Goal: Transaction & Acquisition: Subscribe to service/newsletter

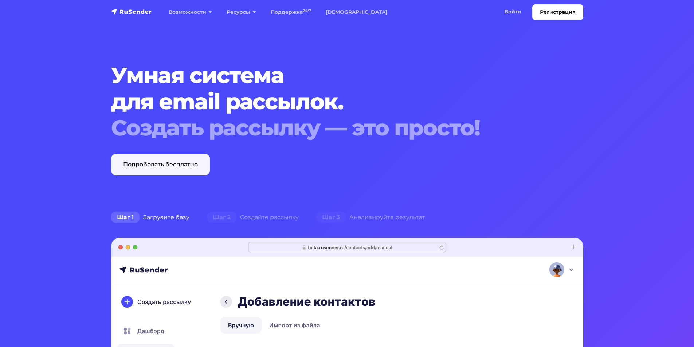
click at [195, 166] on link "Попробовать бесплатно" at bounding box center [160, 164] width 99 height 21
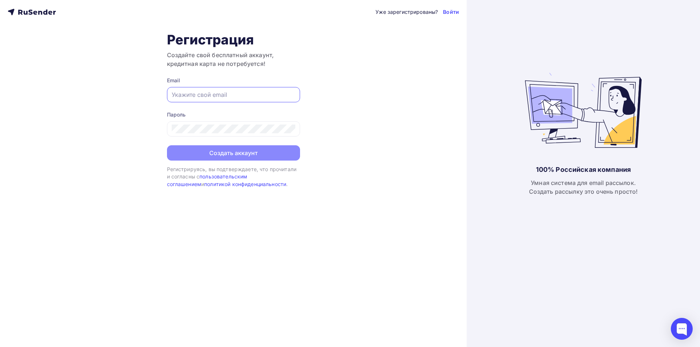
click at [224, 96] on input "text" at bounding box center [234, 94] width 124 height 9
paste input "[PERSON_NAME] <[PERSON_NAME][EMAIL_ADDRESS][DOMAIN_NAME]>"
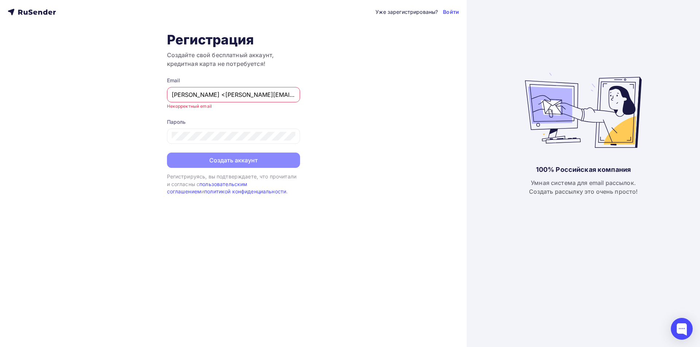
drag, startPoint x: 237, startPoint y: 94, endPoint x: 160, endPoint y: 90, distance: 77.0
click at [159, 93] on div "Уже зарегистрированы? Войти Регистрация Создайте свой бесплатный аккаунт, креди…" at bounding box center [233, 173] width 466 height 347
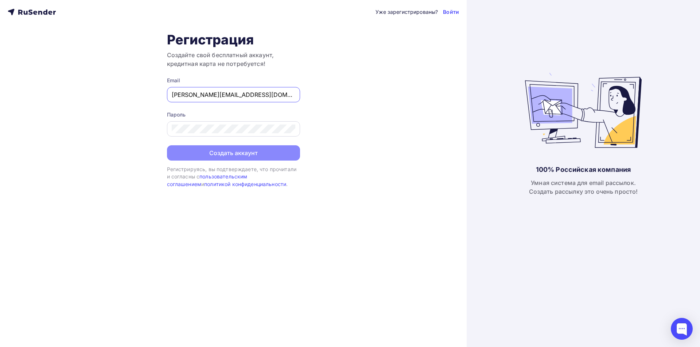
type input "[PERSON_NAME][EMAIL_ADDRESS][DOMAIN_NAME]"
click at [253, 123] on div at bounding box center [233, 128] width 133 height 15
click at [234, 153] on button "Создать аккаунт" at bounding box center [233, 153] width 133 height 15
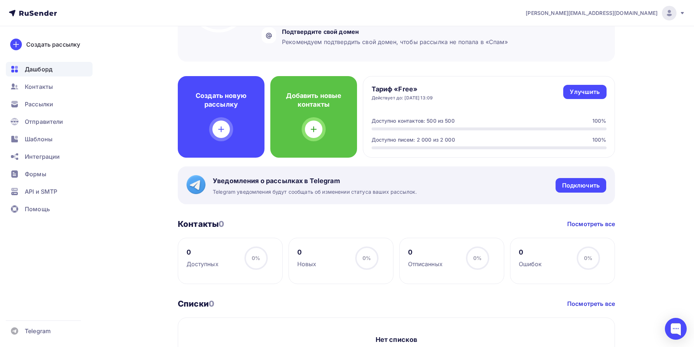
scroll to position [146, 0]
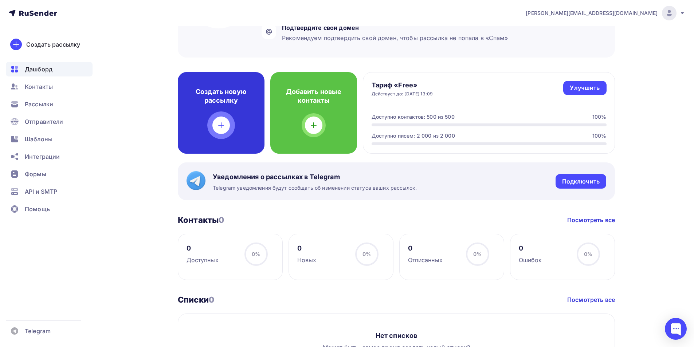
click at [211, 111] on div "Создать новую рассылку" at bounding box center [221, 113] width 87 height 82
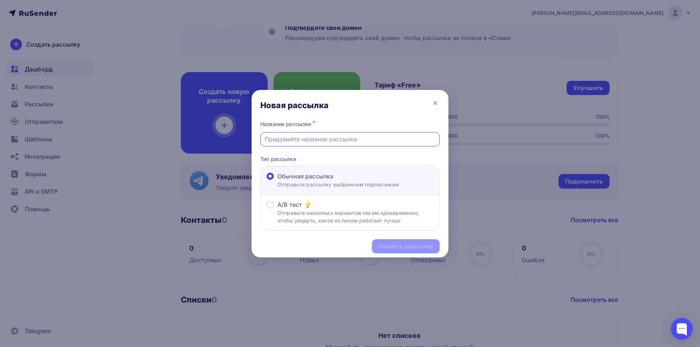
click at [317, 142] on input "text" at bounding box center [350, 139] width 171 height 9
type input "Застройщики"
click at [310, 210] on p "Отправьте несколько вариантов писем одновременно, чтобы увидеть, какое из писем…" at bounding box center [355, 216] width 156 height 15
click at [277, 209] on input "A/B тест Отправьте несколько вариантов писем одновременно, чтобы увидеть, какое…" at bounding box center [277, 209] width 0 height 0
click at [414, 245] on div "Создать рассылку" at bounding box center [405, 246] width 55 height 8
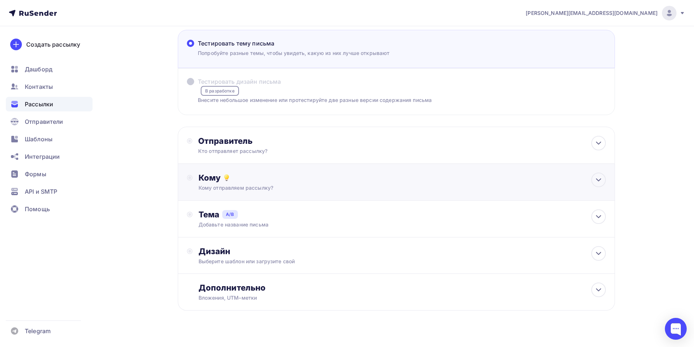
scroll to position [48, 0]
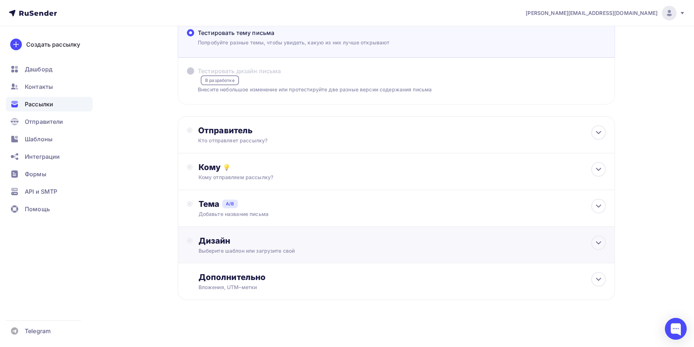
click at [292, 250] on div "Выберите шаблон или загрузите свой" at bounding box center [382, 250] width 367 height 7
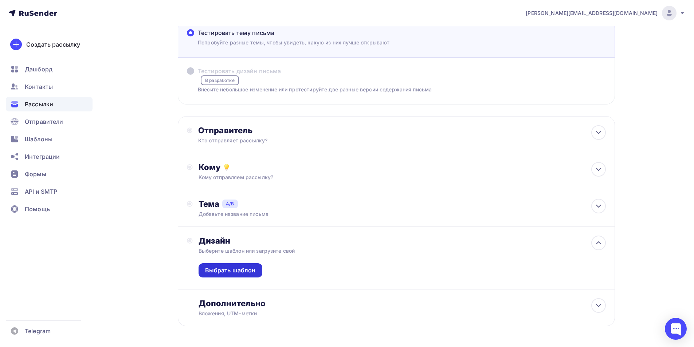
click at [236, 271] on div "Выбрать шаблон" at bounding box center [230, 270] width 51 height 8
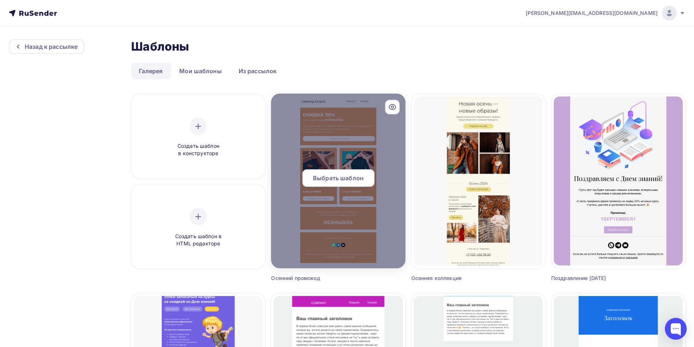
click at [340, 152] on div at bounding box center [338, 181] width 134 height 175
click at [336, 176] on span "Выбрать шаблон" at bounding box center [338, 178] width 51 height 9
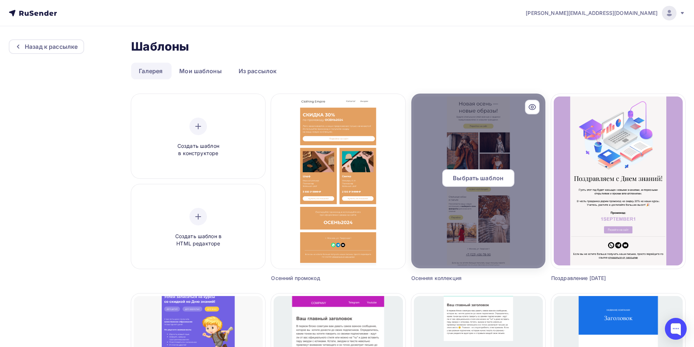
click at [503, 176] on span "Выбрать шаблон" at bounding box center [478, 178] width 51 height 9
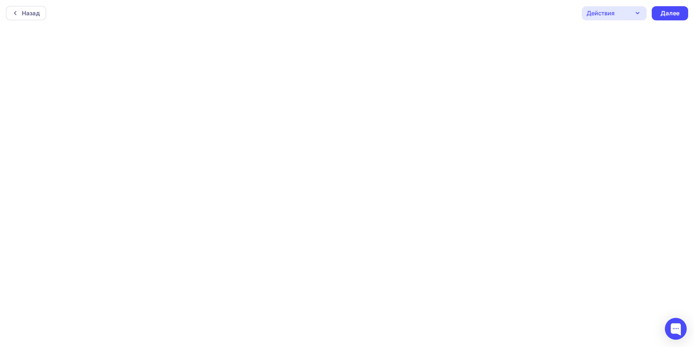
scroll to position [2, 0]
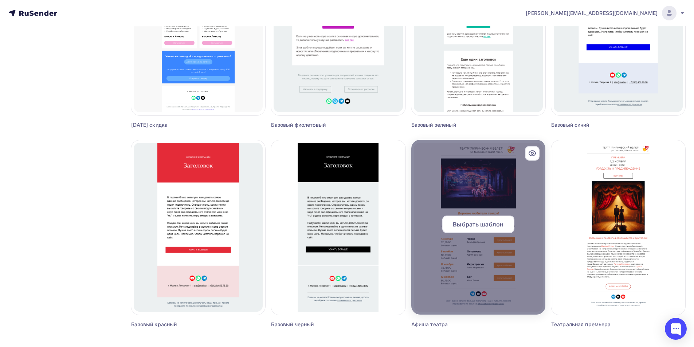
scroll to position [400, 0]
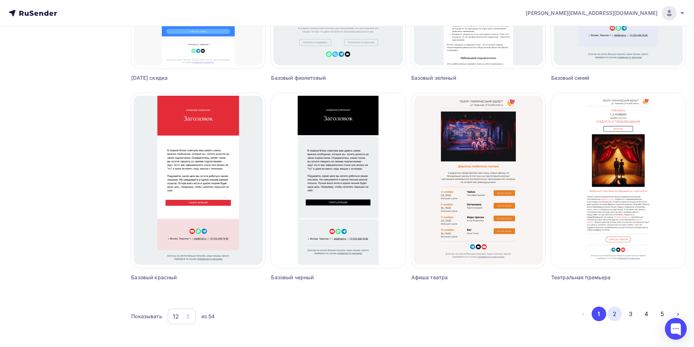
click at [615, 315] on button "2" at bounding box center [614, 314] width 15 height 15
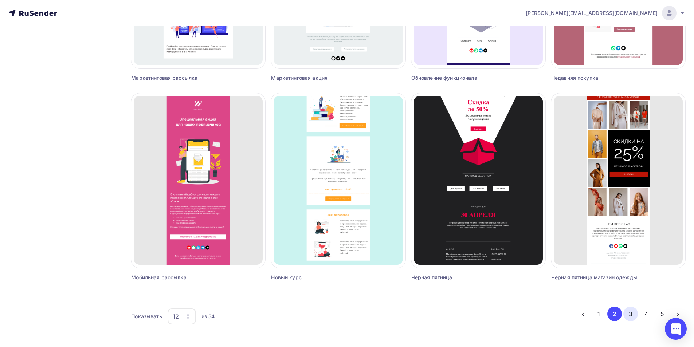
click at [631, 315] on button "3" at bounding box center [630, 314] width 15 height 15
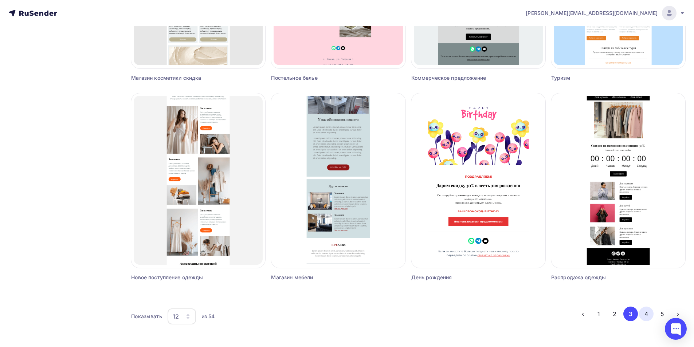
click at [646, 314] on button "4" at bounding box center [646, 314] width 15 height 15
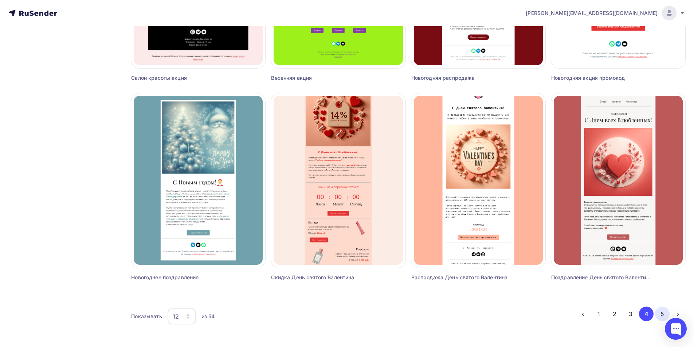
click at [662, 313] on button "5" at bounding box center [662, 314] width 15 height 15
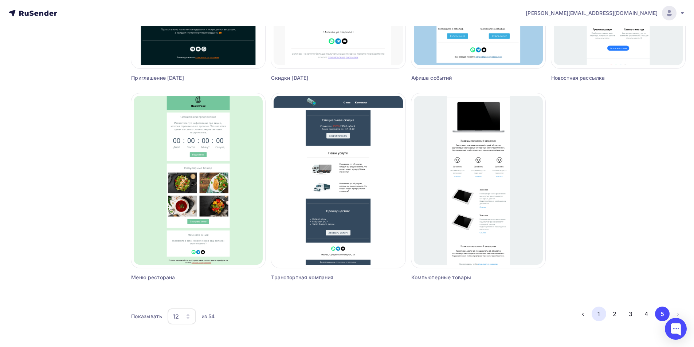
click at [601, 318] on button "1" at bounding box center [599, 314] width 15 height 15
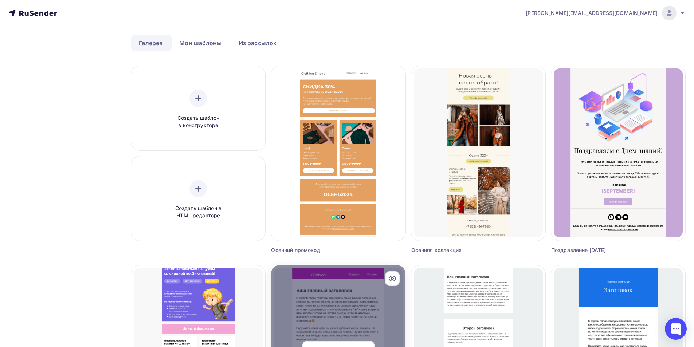
scroll to position [0, 0]
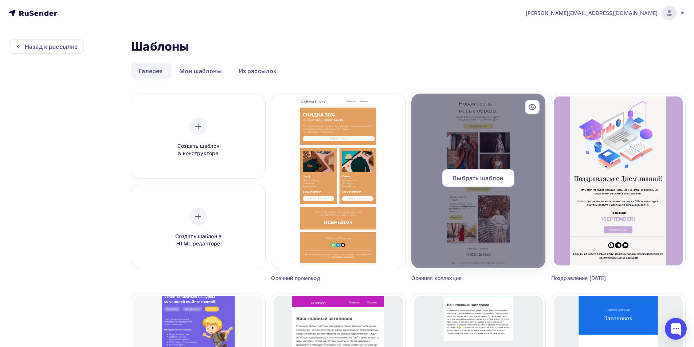
click at [474, 181] on span "Выбрать шаблон" at bounding box center [478, 178] width 51 height 9
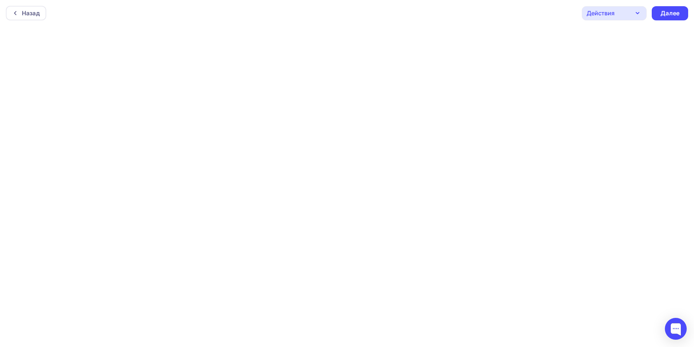
click at [633, 15] on div "Действия" at bounding box center [614, 13] width 65 height 14
click at [520, 12] on div "Назад Действия Отправить тестовое письмо Предпросмотр Сохранить в Мои шаблоны В…" at bounding box center [347, 13] width 694 height 26
click at [30, 15] on div "Назад" at bounding box center [31, 13] width 18 height 9
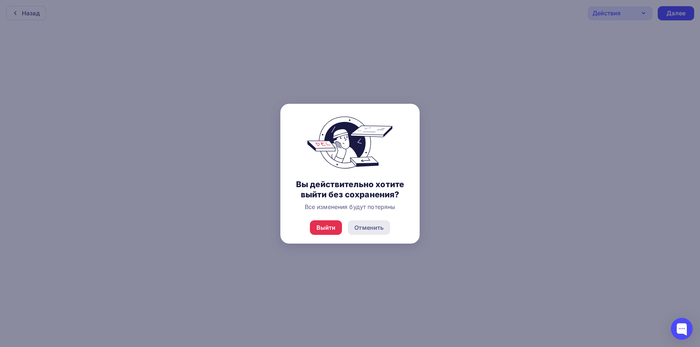
click at [375, 230] on div "Отменить" at bounding box center [368, 227] width 29 height 9
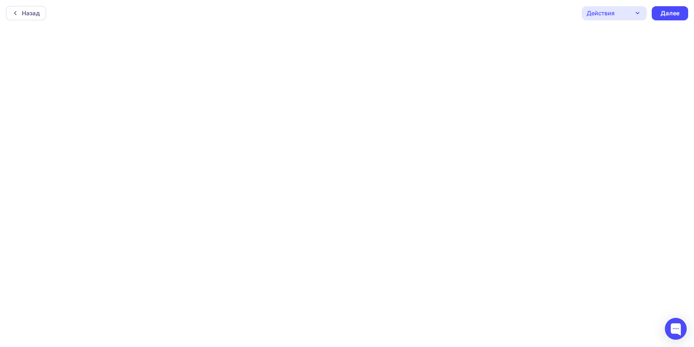
scroll to position [2, 0]
click at [618, 15] on div "Действия" at bounding box center [614, 11] width 65 height 14
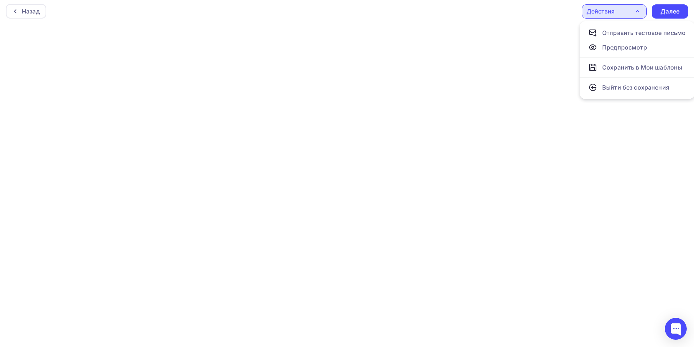
click at [500, 17] on div "Назад Действия Отправить тестовое письмо Предпросмотр Сохранить в Мои шаблоны В…" at bounding box center [347, 11] width 694 height 26
click at [613, 13] on div "Действия" at bounding box center [601, 11] width 28 height 9
click at [641, 70] on div "Сохранить в Мои шаблоны" at bounding box center [642, 67] width 80 height 9
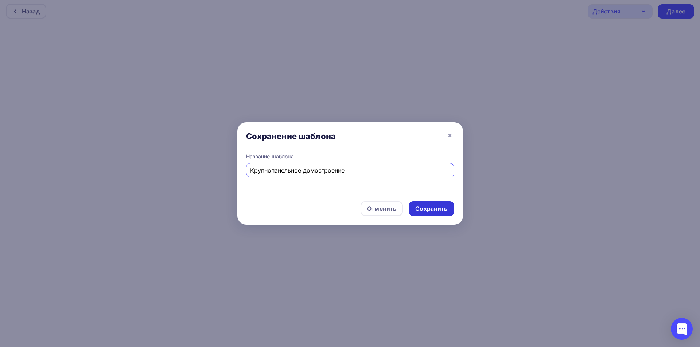
type input "Крупнопанельное домостроение"
click at [426, 206] on div "Сохранить" at bounding box center [431, 209] width 32 height 8
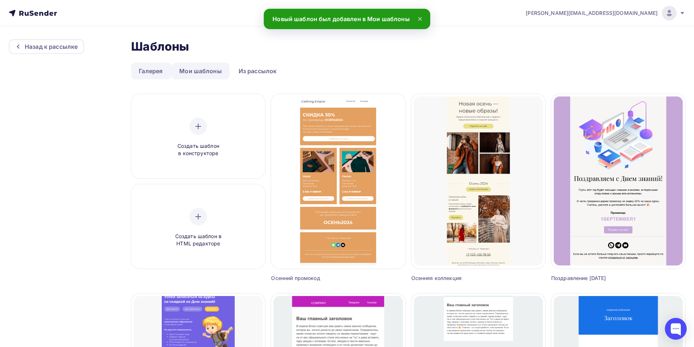
click at [212, 69] on link "Мои шаблоны" at bounding box center [201, 71] width 58 height 17
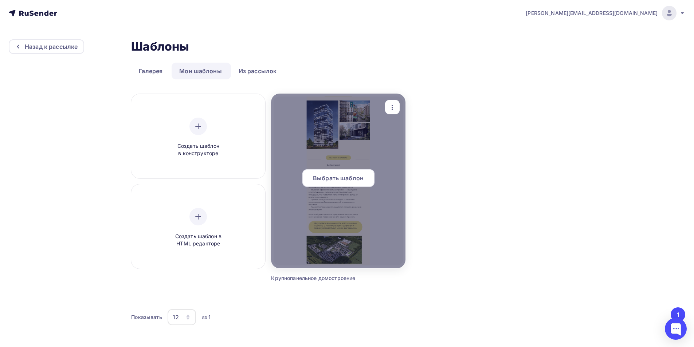
click at [358, 180] on span "Выбрать шаблон" at bounding box center [338, 178] width 51 height 9
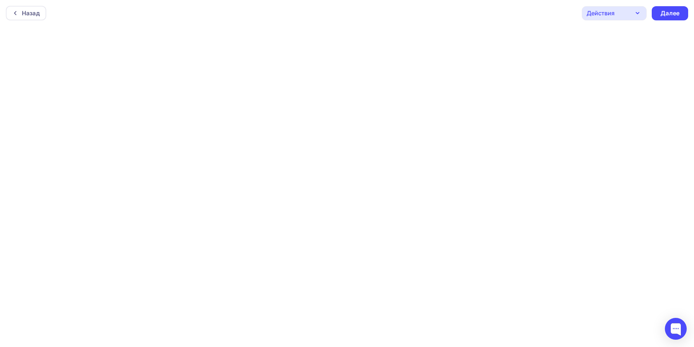
click at [615, 16] on div "Действия" at bounding box center [614, 13] width 65 height 14
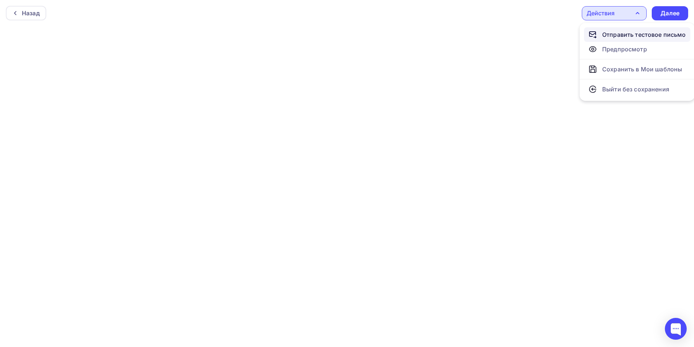
click at [630, 35] on div "Отправить тестовое письмо" at bounding box center [644, 34] width 84 height 9
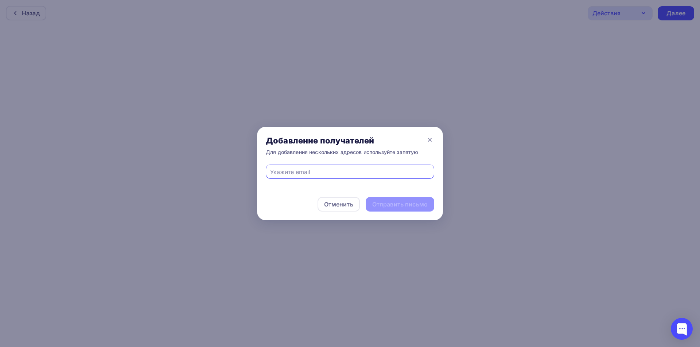
paste input "<shpak.olga@kkpd.ru>"
click at [274, 172] on input "<shpak.olga@kkpd.ru" at bounding box center [350, 172] width 160 height 9
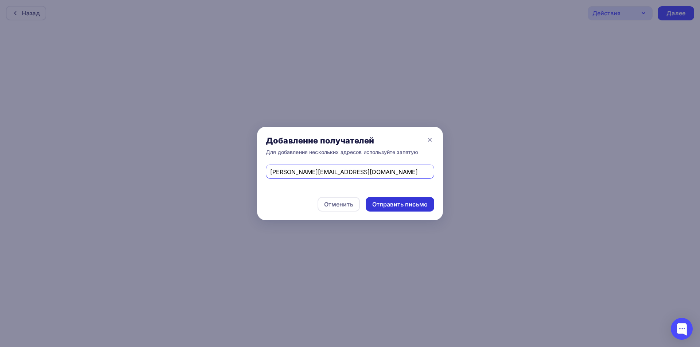
type input "[PERSON_NAME][EMAIL_ADDRESS][DOMAIN_NAME]"
click at [393, 205] on div "Отправить письмо" at bounding box center [399, 204] width 55 height 8
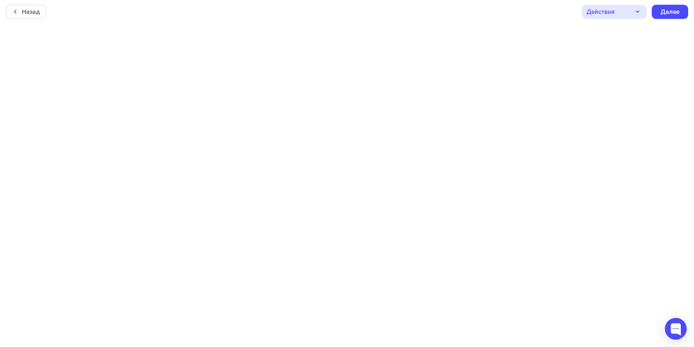
scroll to position [2, 0]
click at [616, 13] on div "Действия" at bounding box center [614, 11] width 65 height 14
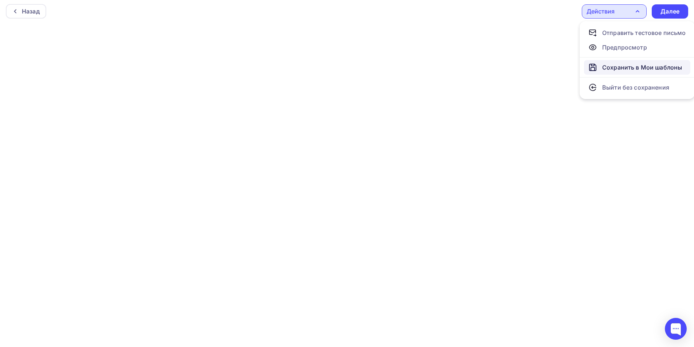
click at [622, 68] on div "Сохранить в Мои шаблоны" at bounding box center [642, 67] width 80 height 9
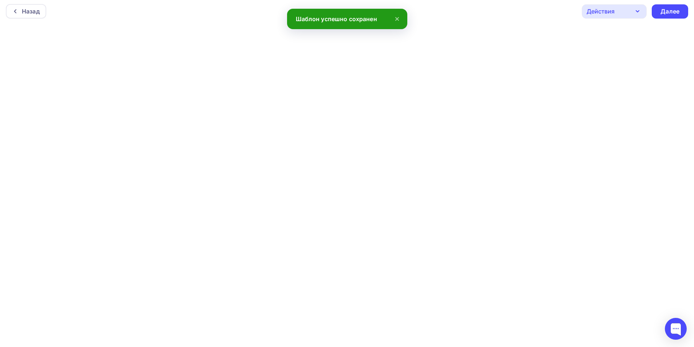
click at [618, 11] on div "Действия" at bounding box center [614, 11] width 65 height 14
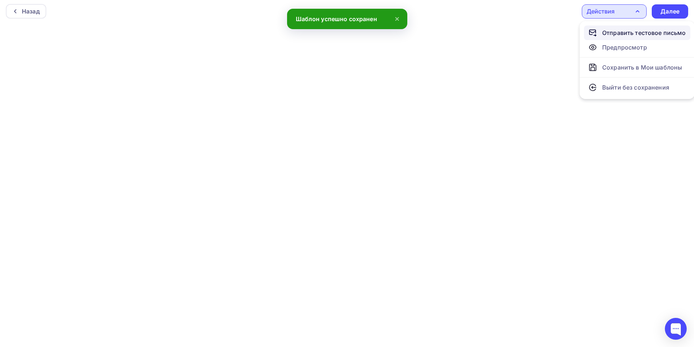
click at [621, 33] on div "Отправить тестовое письмо" at bounding box center [644, 32] width 84 height 9
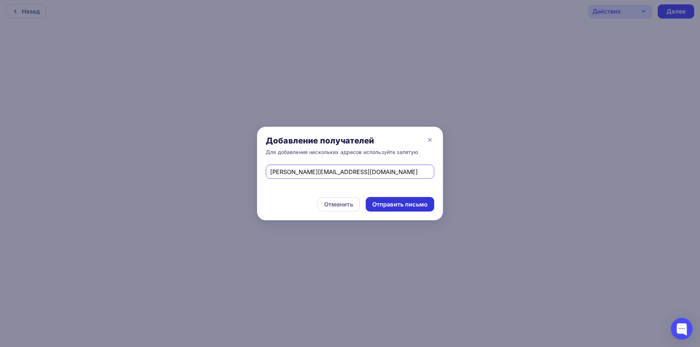
click at [386, 203] on div "Отправить письмо" at bounding box center [399, 204] width 55 height 8
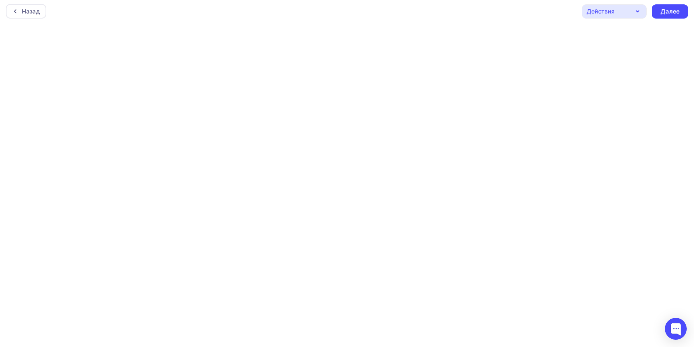
click at [609, 12] on div "Действия" at bounding box center [601, 11] width 28 height 9
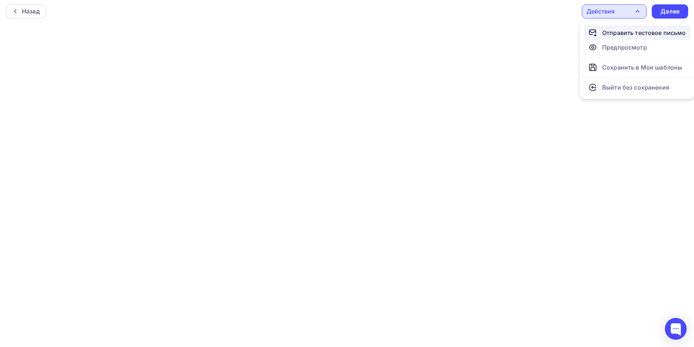
click at [616, 35] on div "Отправить тестовое письмо" at bounding box center [644, 32] width 84 height 9
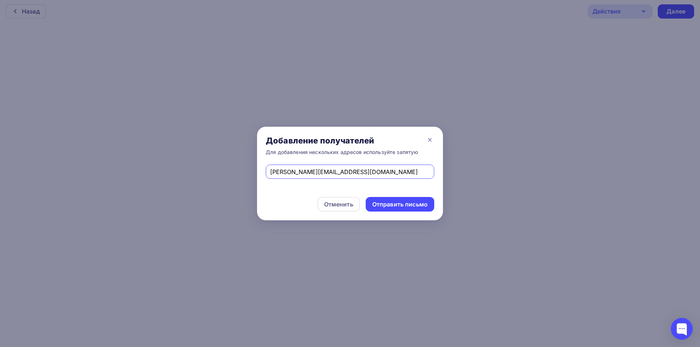
drag, startPoint x: 344, startPoint y: 171, endPoint x: 259, endPoint y: 167, distance: 85.7
click at [259, 167] on div "[PERSON_NAME][EMAIL_ADDRESS][DOMAIN_NAME]" at bounding box center [350, 177] width 186 height 24
paste input "Бабасюк Сергей Игоревич <Babasjuk.Sergey@kkpd.ru>"
drag, startPoint x: 352, startPoint y: 174, endPoint x: 253, endPoint y: 172, distance: 98.8
click at [253, 172] on div "Добавление получателей Для добавления нескольких адресов используйте запятую Ба…" at bounding box center [350, 173] width 700 height 347
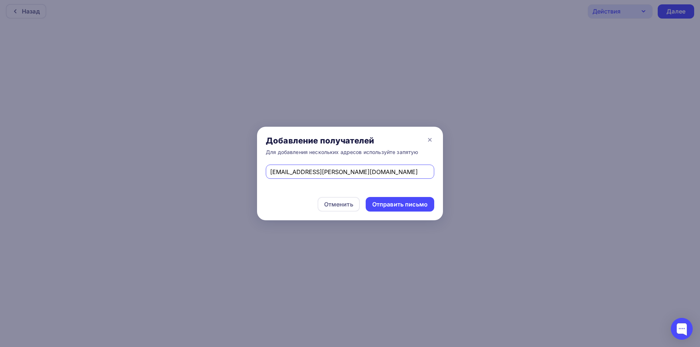
type input "Babasjuk.Sergey@kkpd.ru"
click at [283, 194] on div "Отменить Отправить письмо" at bounding box center [350, 204] width 186 height 32
click at [388, 203] on div "Отправить письмо" at bounding box center [399, 204] width 55 height 8
